Goal: Transaction & Acquisition: Purchase product/service

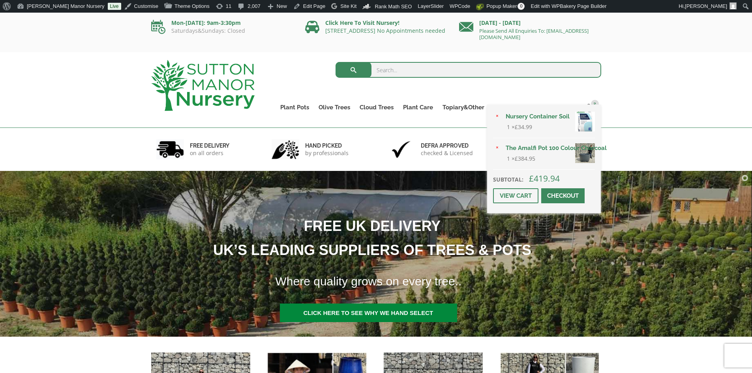
click at [563, 196] on span at bounding box center [563, 196] width 0 height 0
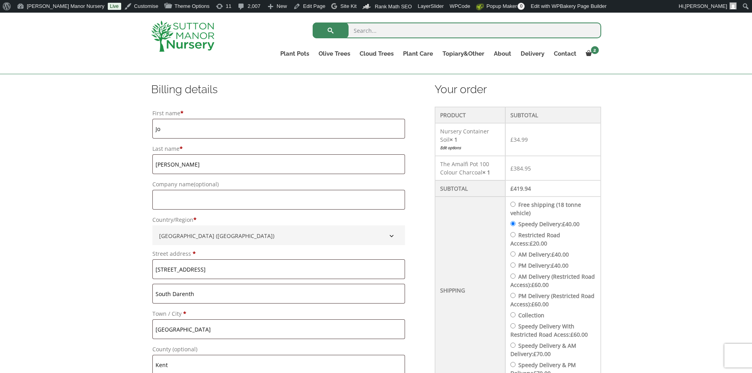
click at [513, 201] on td "Free shipping (18 tonne vehicle) Speedy Delivery: £ 40.00 Restricted Road Acces…" at bounding box center [552, 291] width 95 height 188
click at [516, 204] on input "Free shipping (18 tonne vehicle)" at bounding box center [512, 204] width 5 height 5
radio input "true"
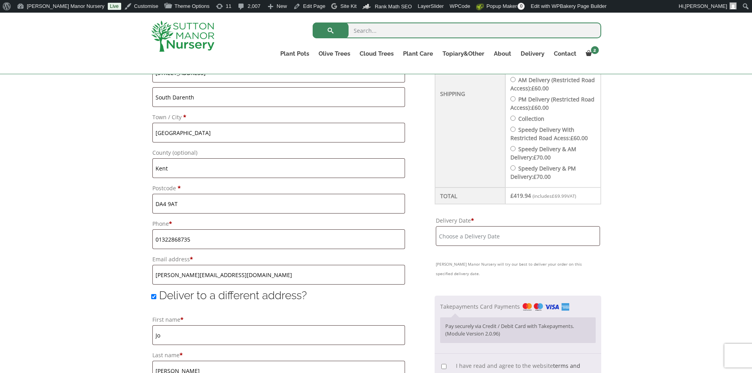
scroll to position [395, 0]
click at [519, 229] on input "Delivery Date *" at bounding box center [518, 235] width 164 height 20
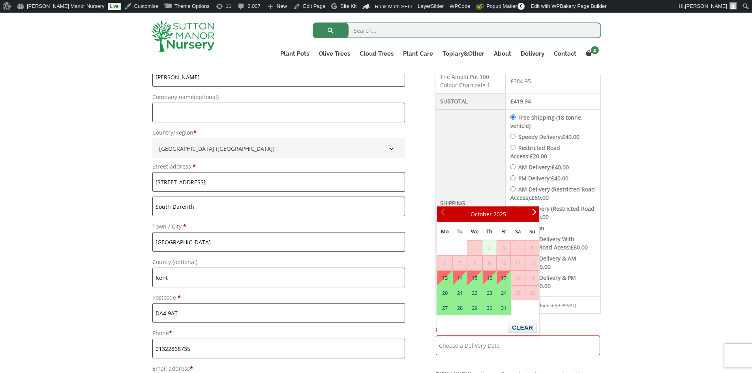
scroll to position [276, 0]
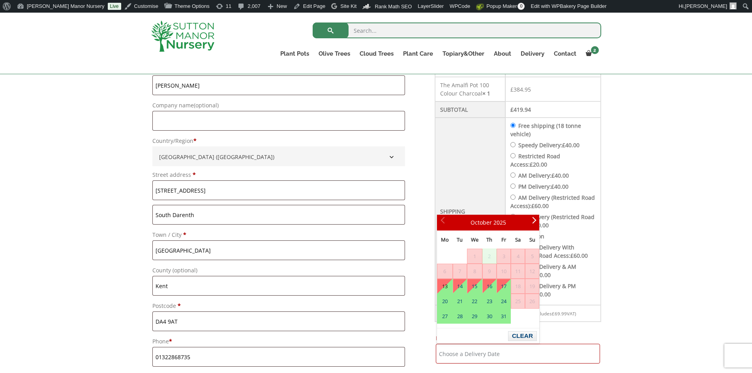
click at [516, 143] on input "Speedy Delivery: £ 40.00" at bounding box center [512, 144] width 5 height 5
radio input "true"
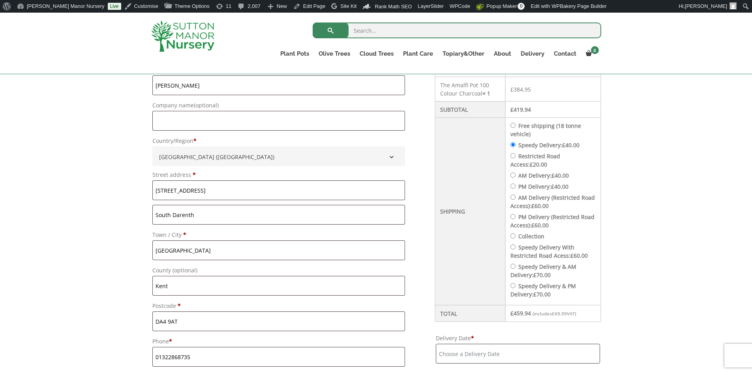
click at [505, 350] on input "Delivery Date *" at bounding box center [518, 354] width 164 height 20
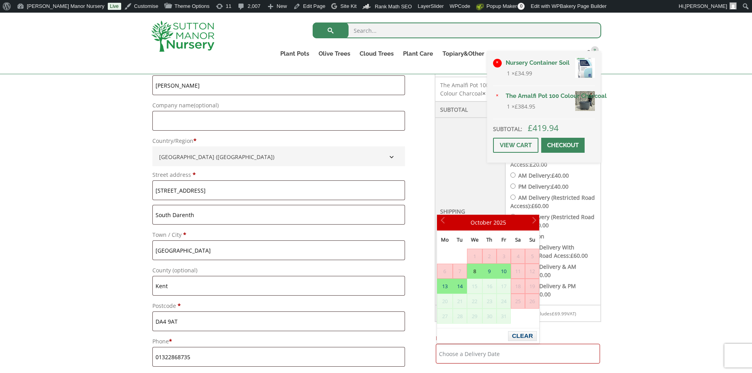
click at [497, 60] on link "×" at bounding box center [497, 63] width 9 height 9
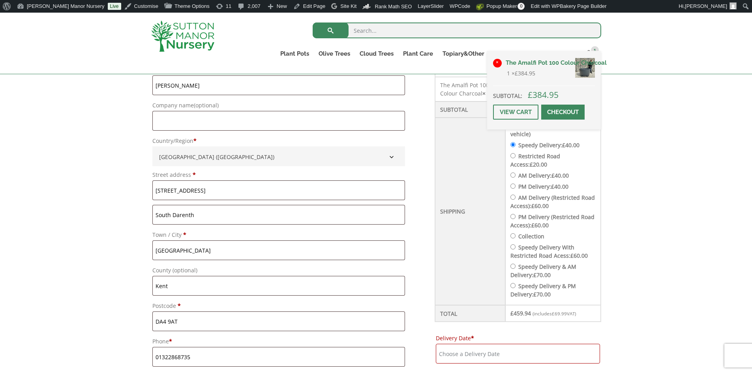
click at [499, 61] on link "×" at bounding box center [497, 63] width 9 height 9
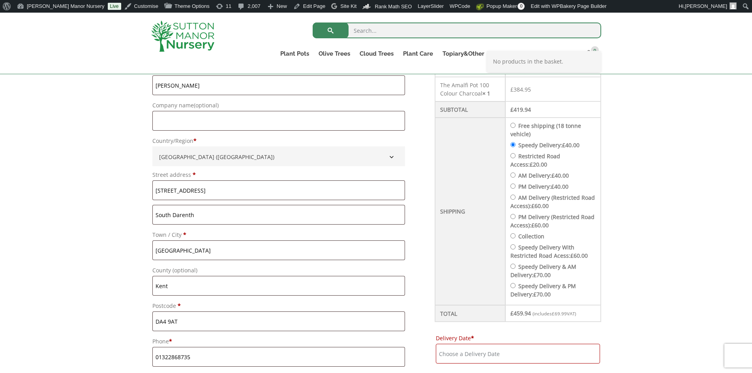
click at [197, 36] on img at bounding box center [182, 36] width 63 height 31
